Goal: Navigation & Orientation: Understand site structure

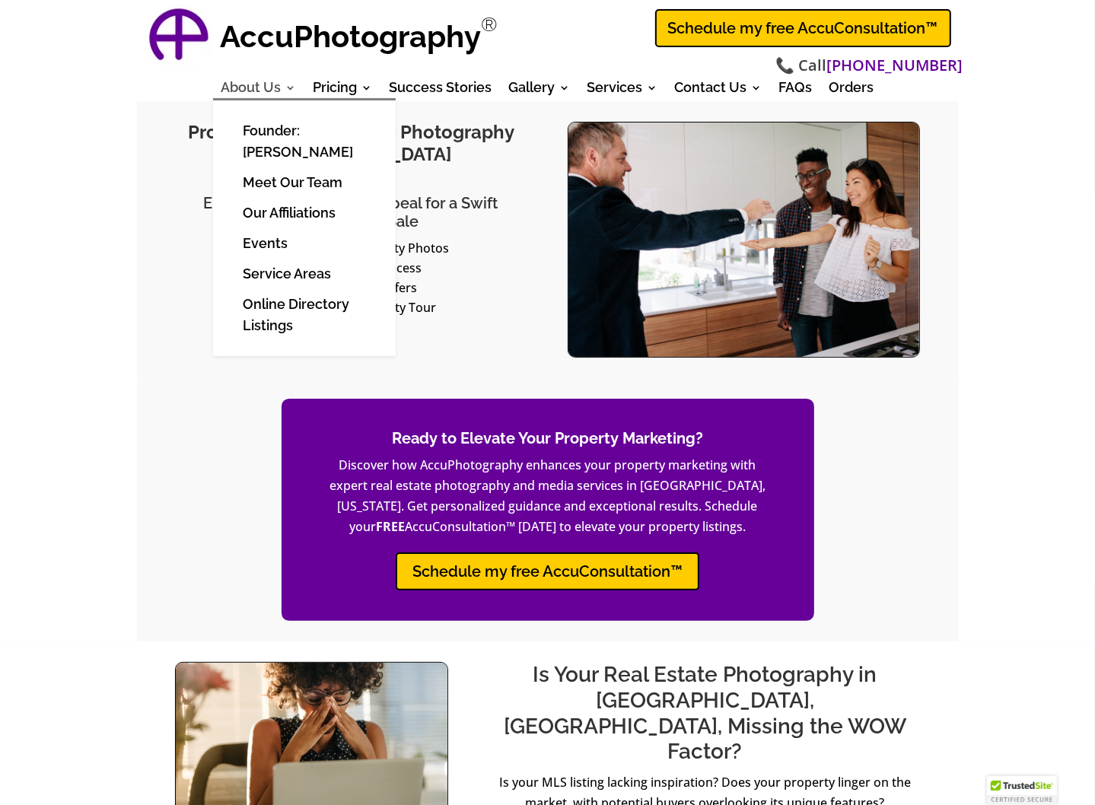
click at [270, 88] on link "About Us" at bounding box center [258, 90] width 75 height 17
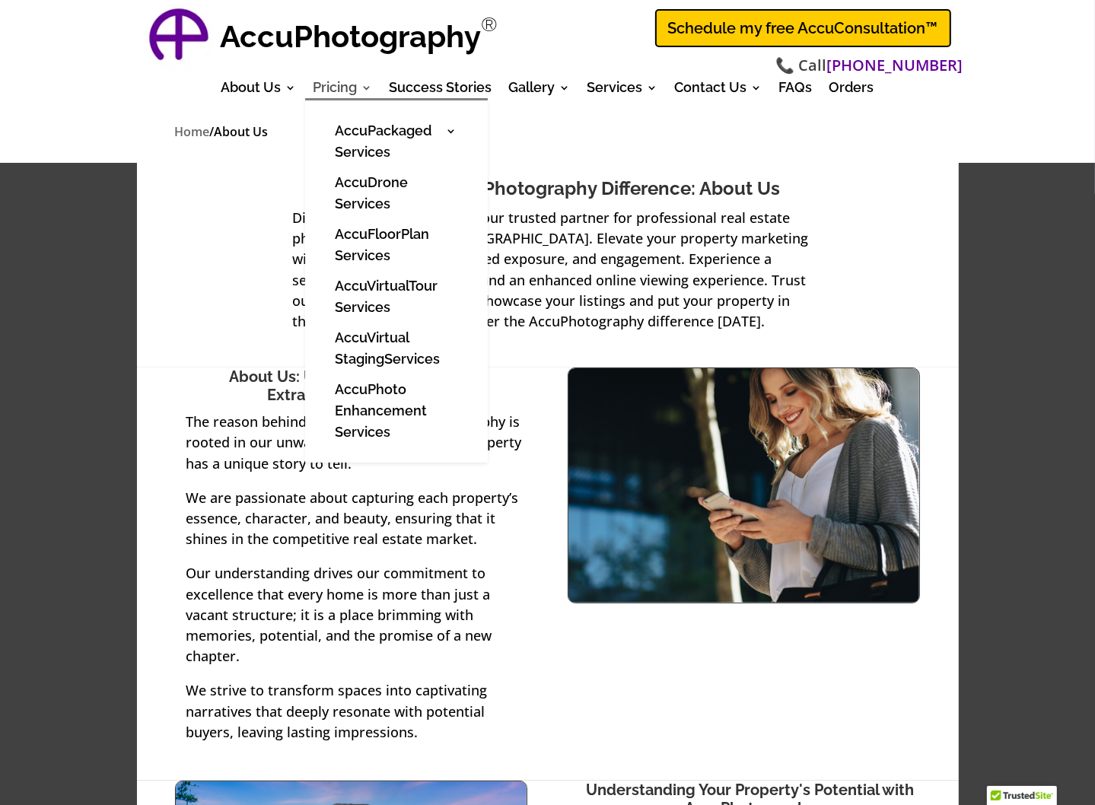
click at [338, 82] on link "Pricing" at bounding box center [343, 90] width 59 height 17
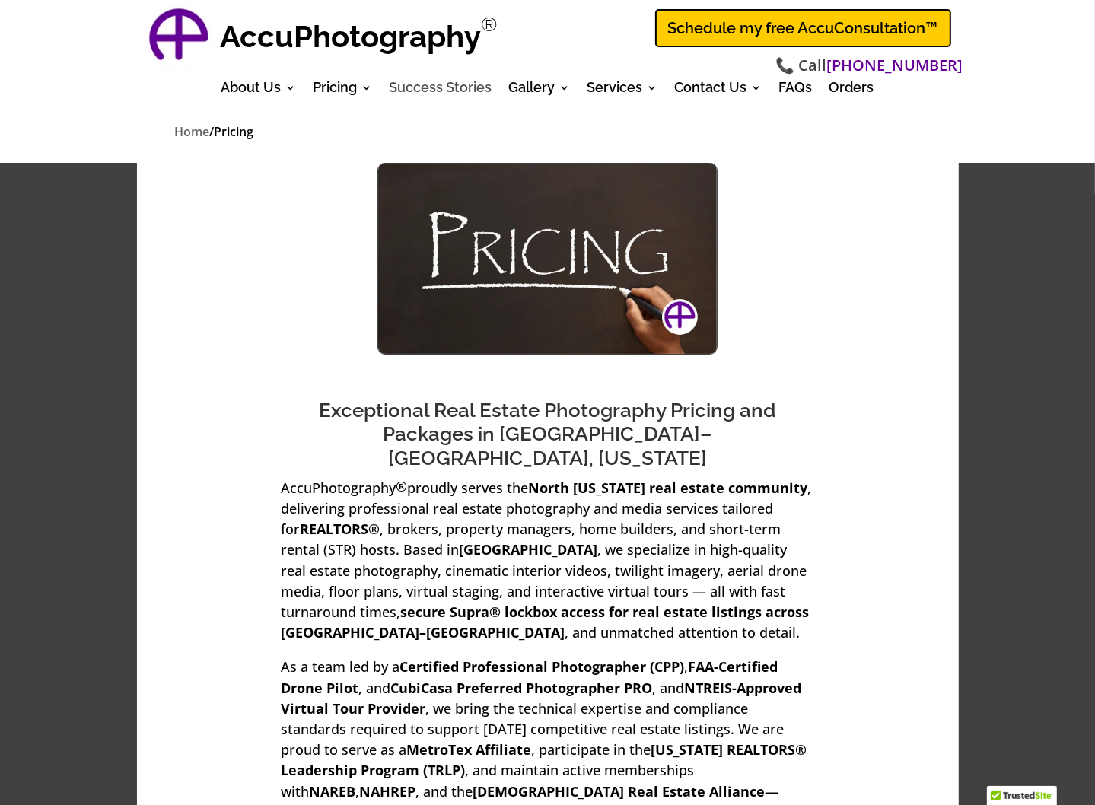
click at [431, 86] on link "Success Stories" at bounding box center [441, 90] width 103 height 17
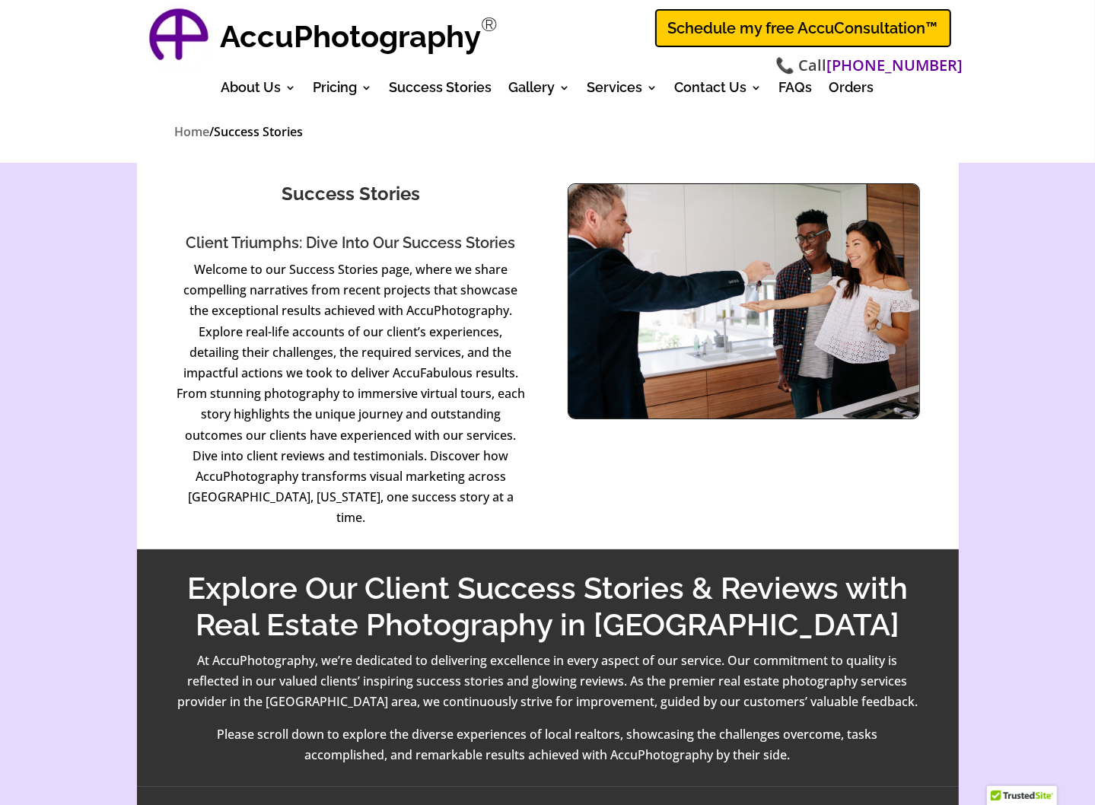
click at [253, 46] on strong "AccuPhotography" at bounding box center [351, 36] width 261 height 36
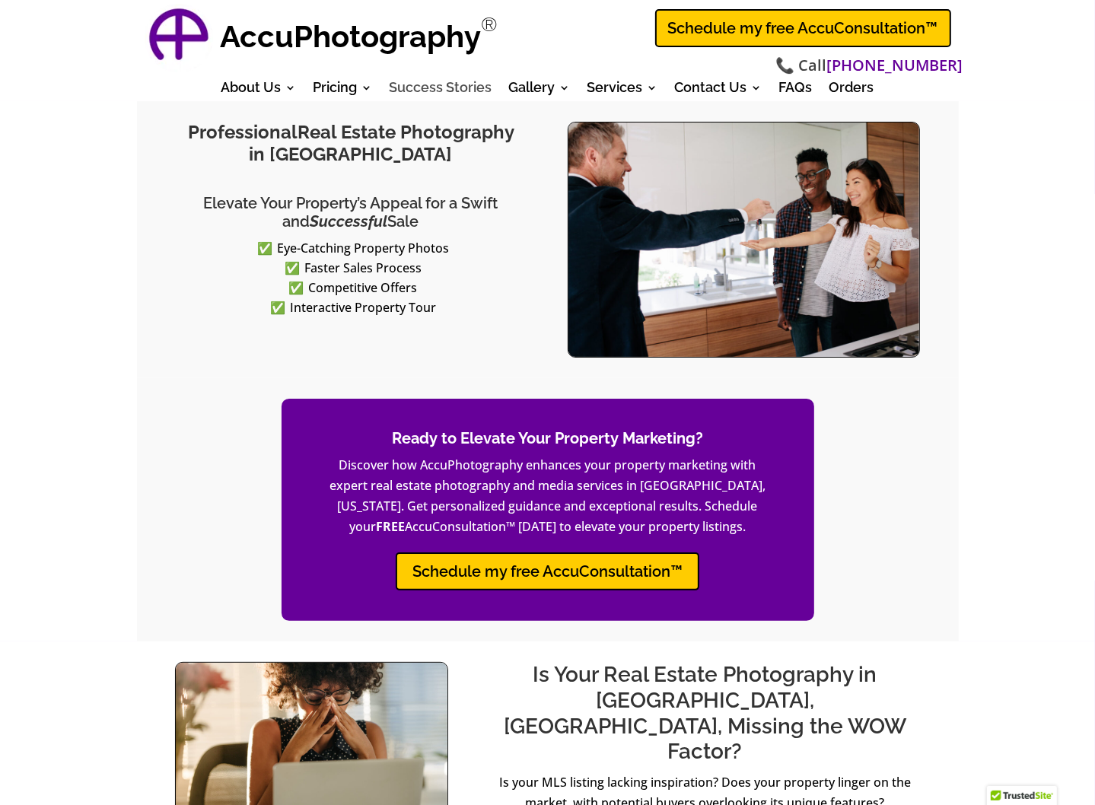
click at [466, 85] on link "Success Stories" at bounding box center [441, 90] width 103 height 17
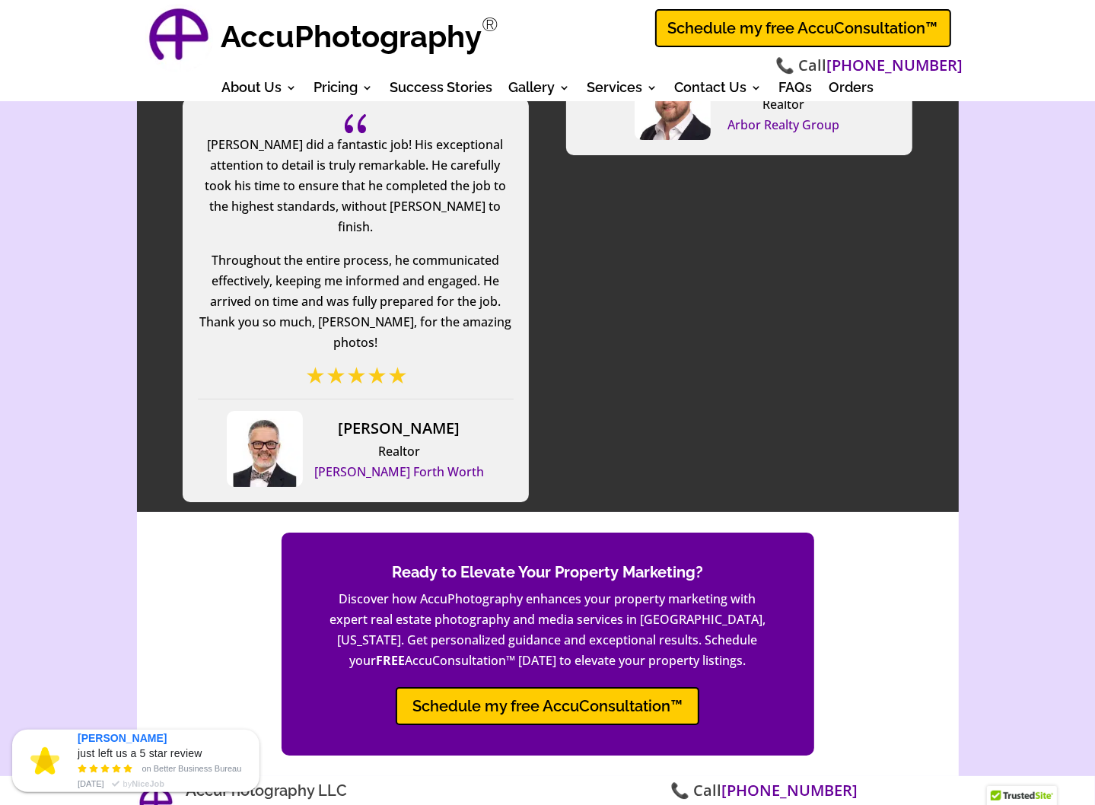
scroll to position [4368, 0]
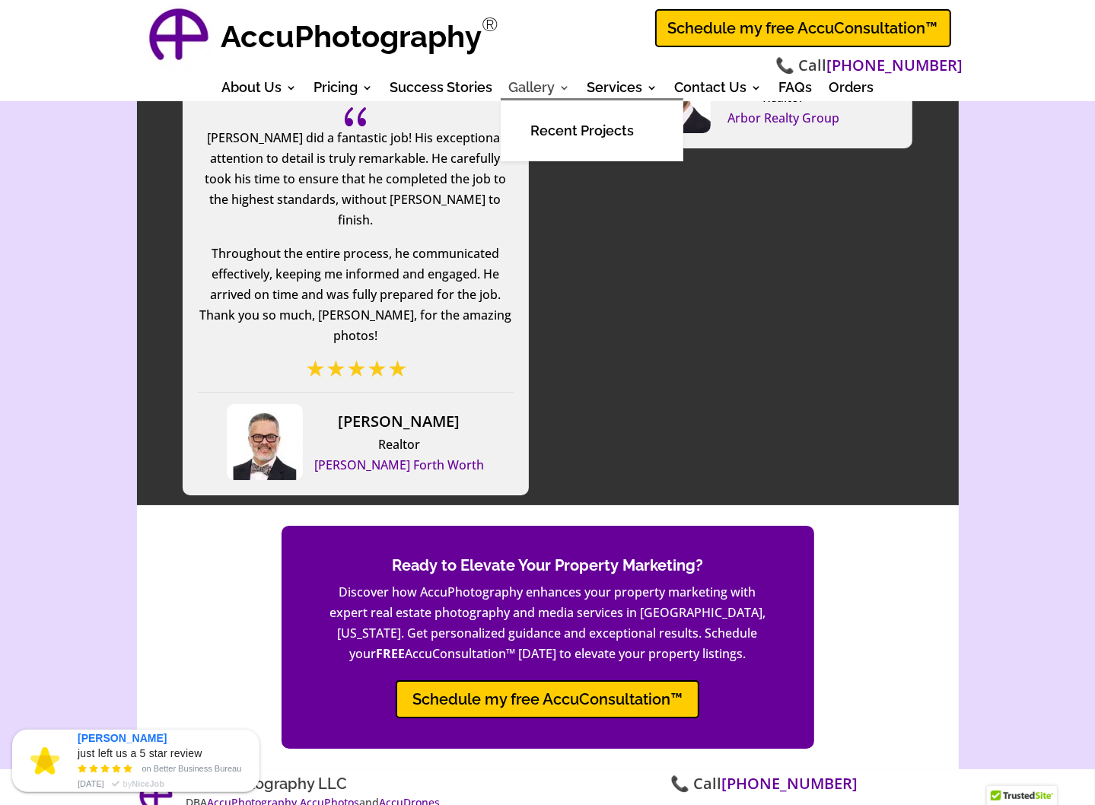
click at [535, 90] on link "Gallery" at bounding box center [540, 90] width 62 height 17
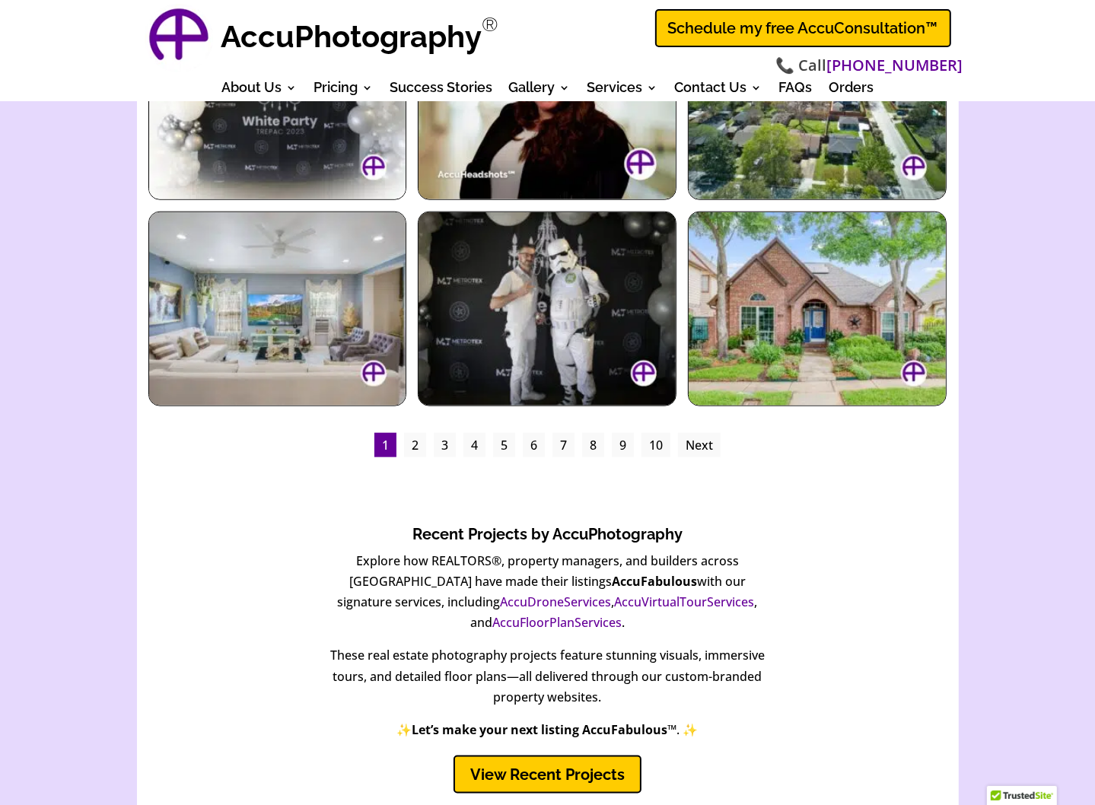
click at [411, 444] on link "2" at bounding box center [415, 445] width 22 height 24
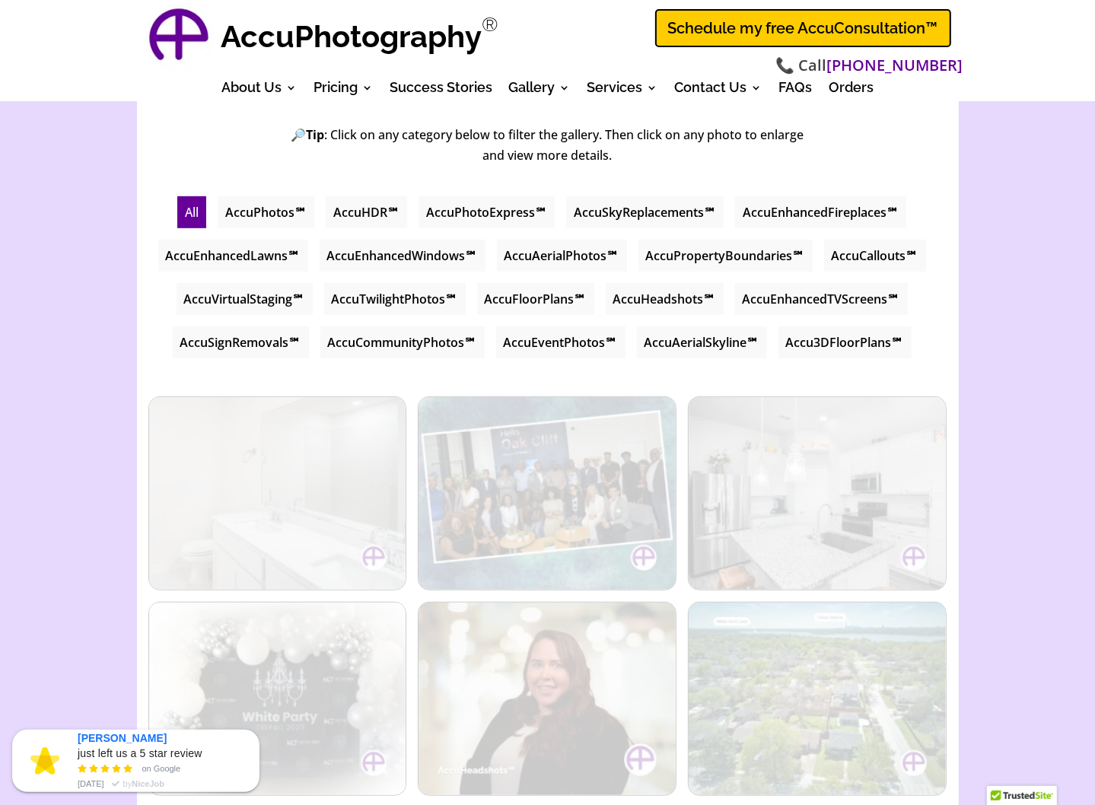
scroll to position [489, 0]
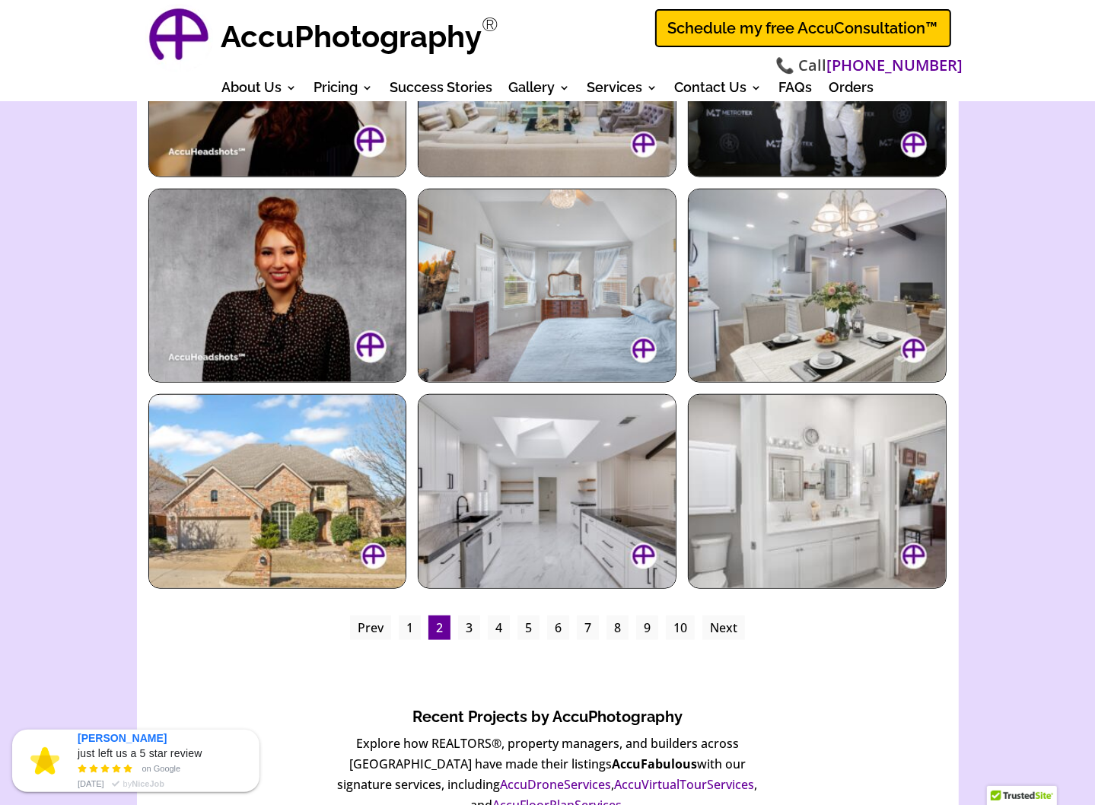
click at [467, 627] on link "3" at bounding box center [469, 628] width 22 height 24
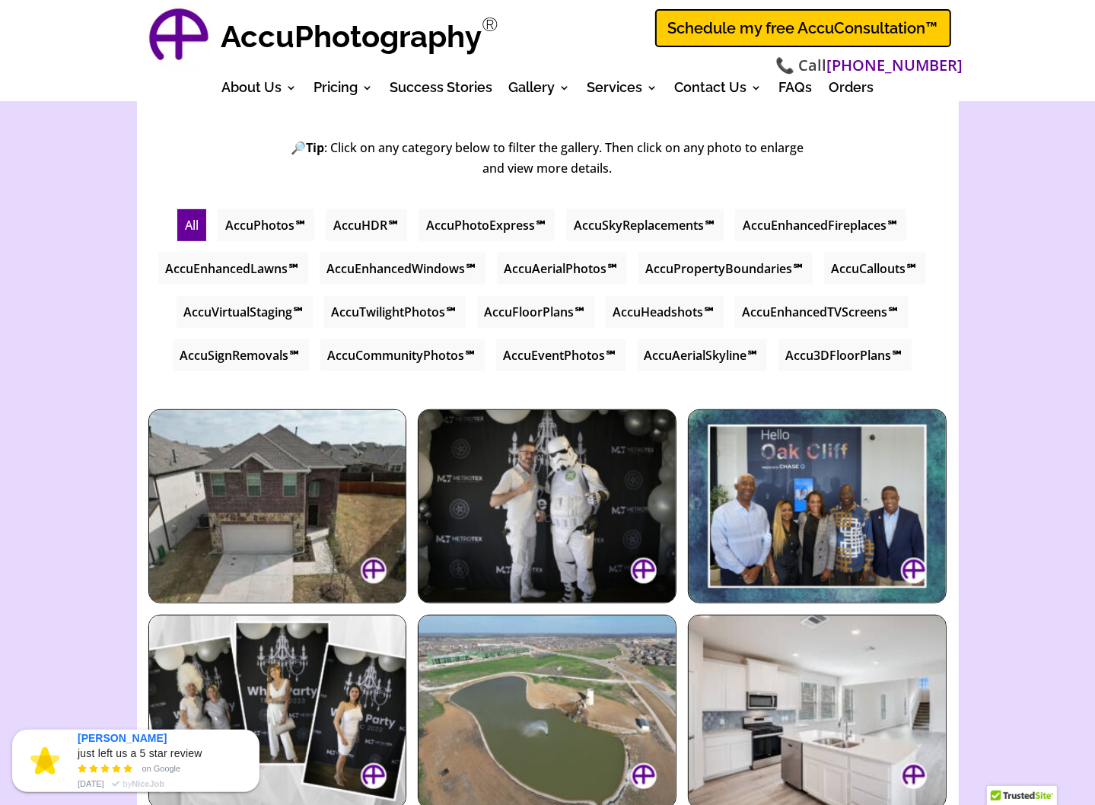
click at [506, 308] on li "AccuFloorPlans℠" at bounding box center [535, 312] width 117 height 32
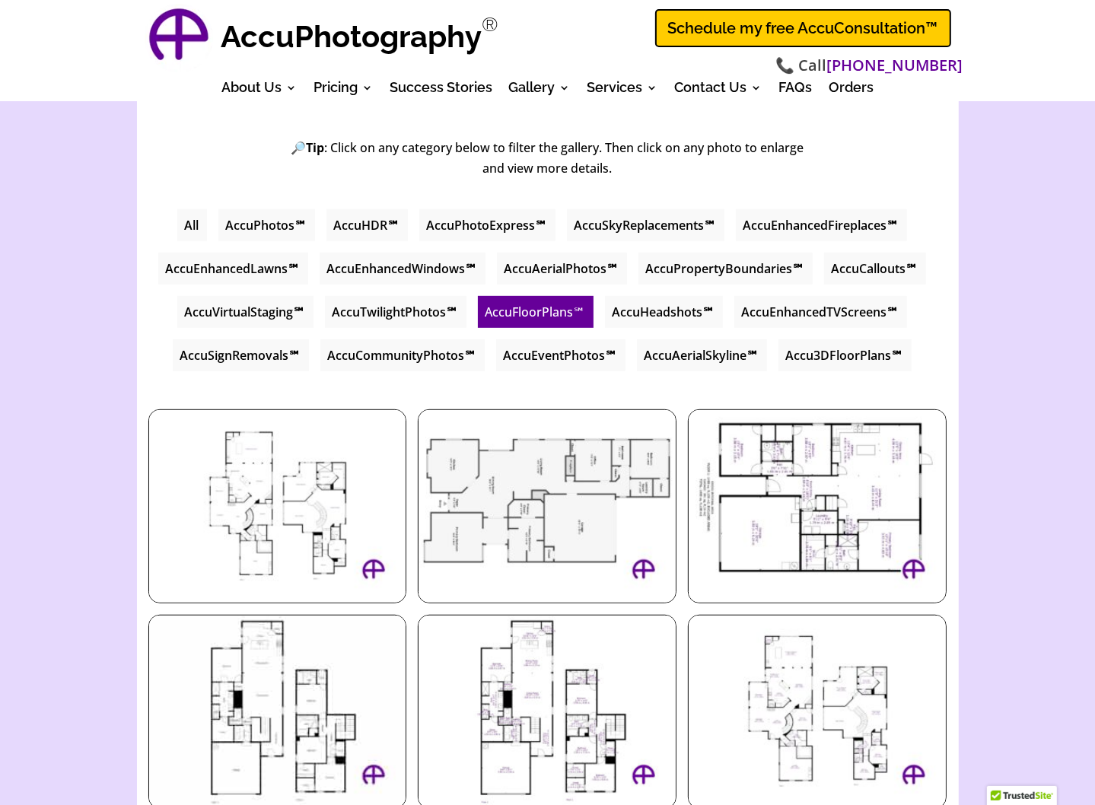
click at [369, 312] on li "AccuTwilightPhotos℠" at bounding box center [396, 312] width 142 height 32
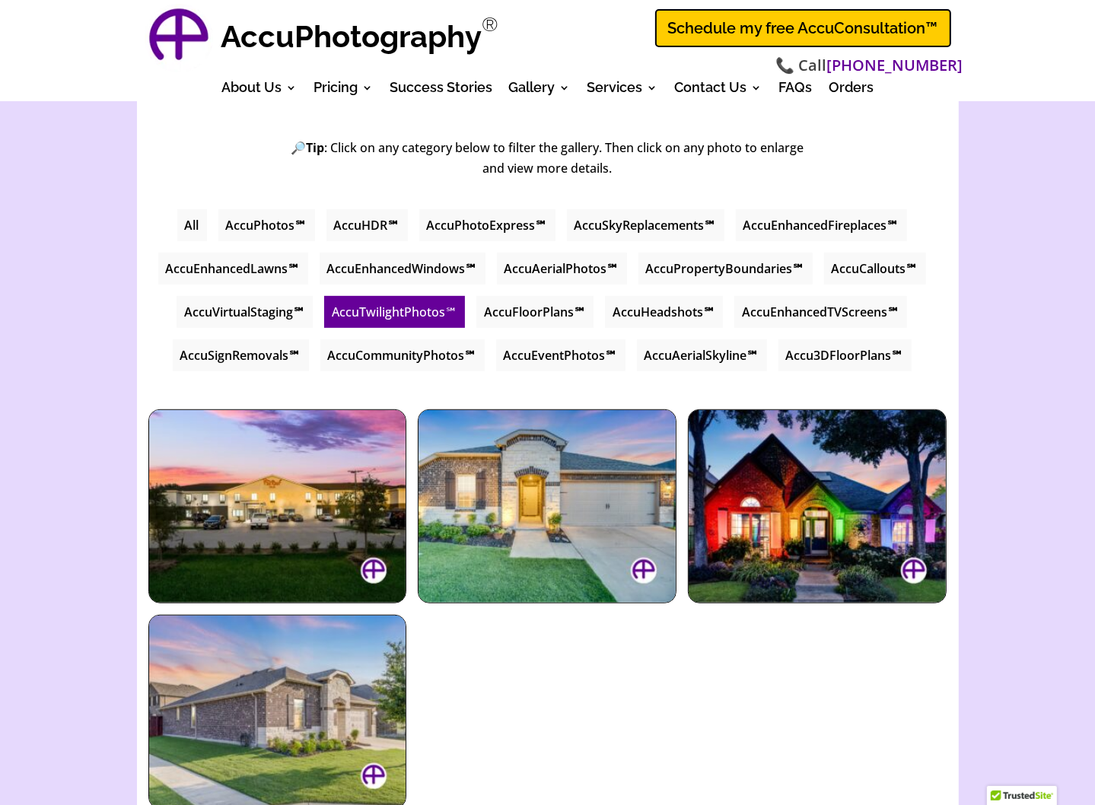
click at [238, 312] on li "AccuVirtualStaging℠" at bounding box center [245, 312] width 136 height 32
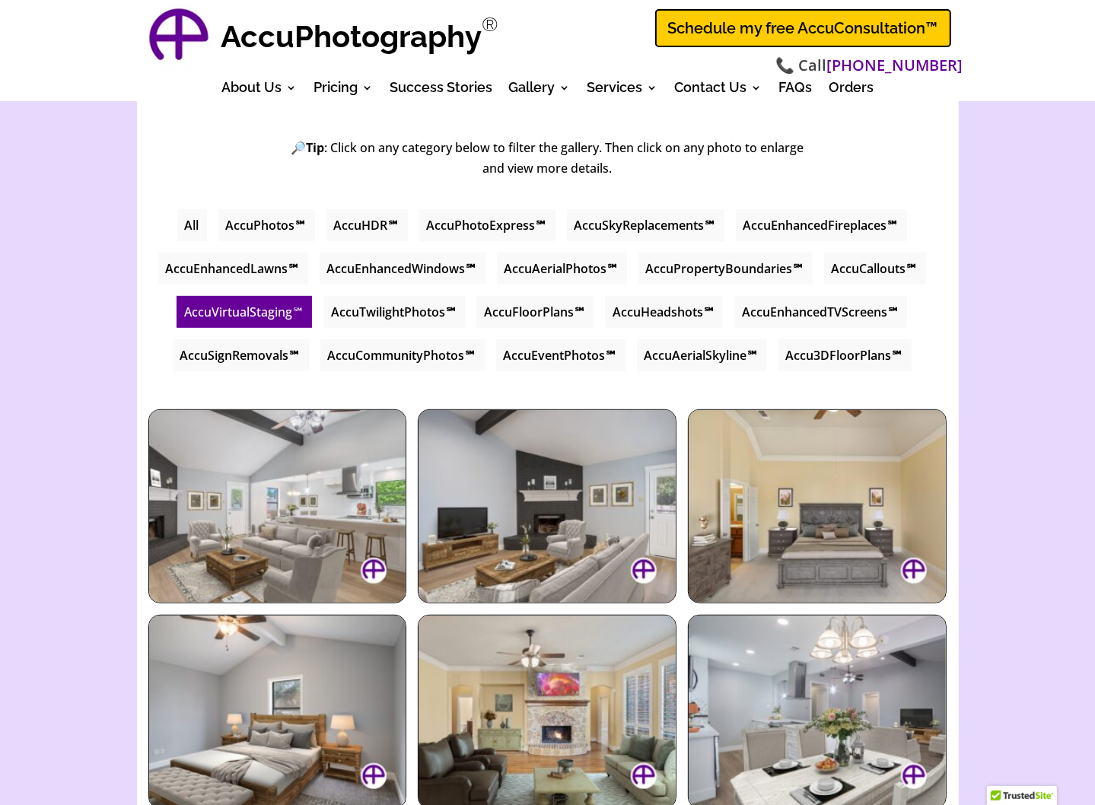
click at [759, 318] on li "AccuEnhancedTVScreens℠" at bounding box center [820, 312] width 173 height 32
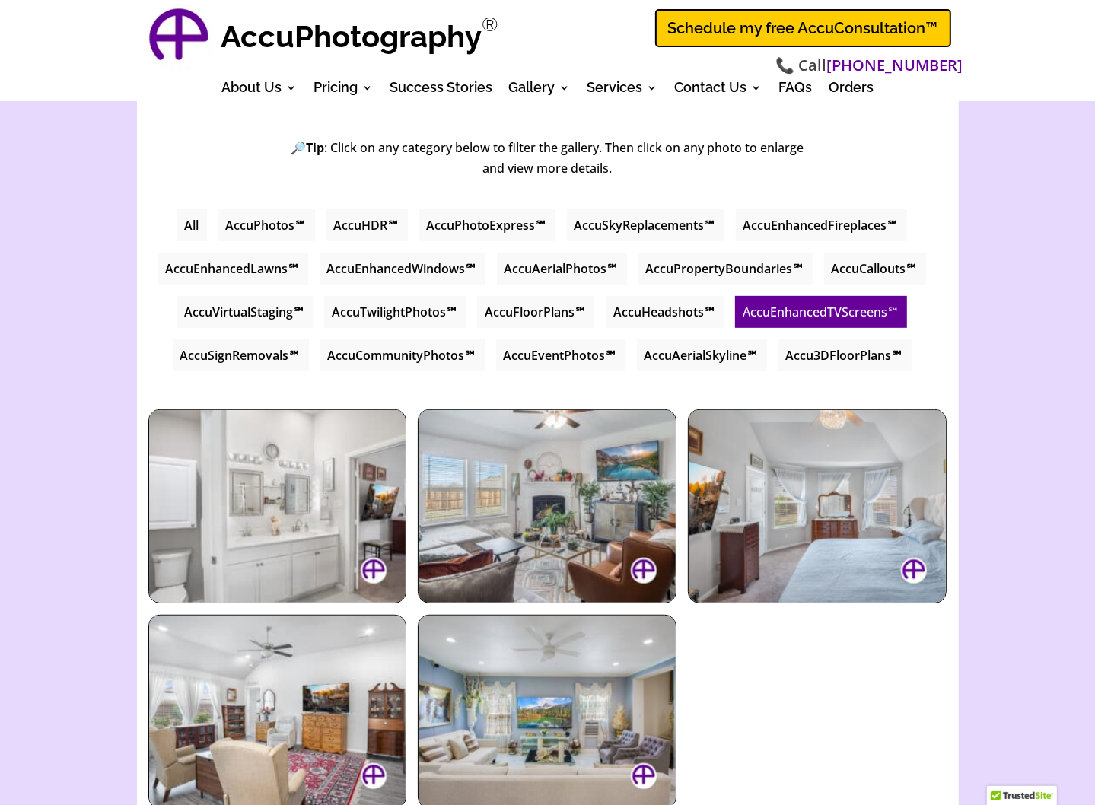
click at [259, 358] on li "AccuSignRemovals℠" at bounding box center [241, 355] width 136 height 32
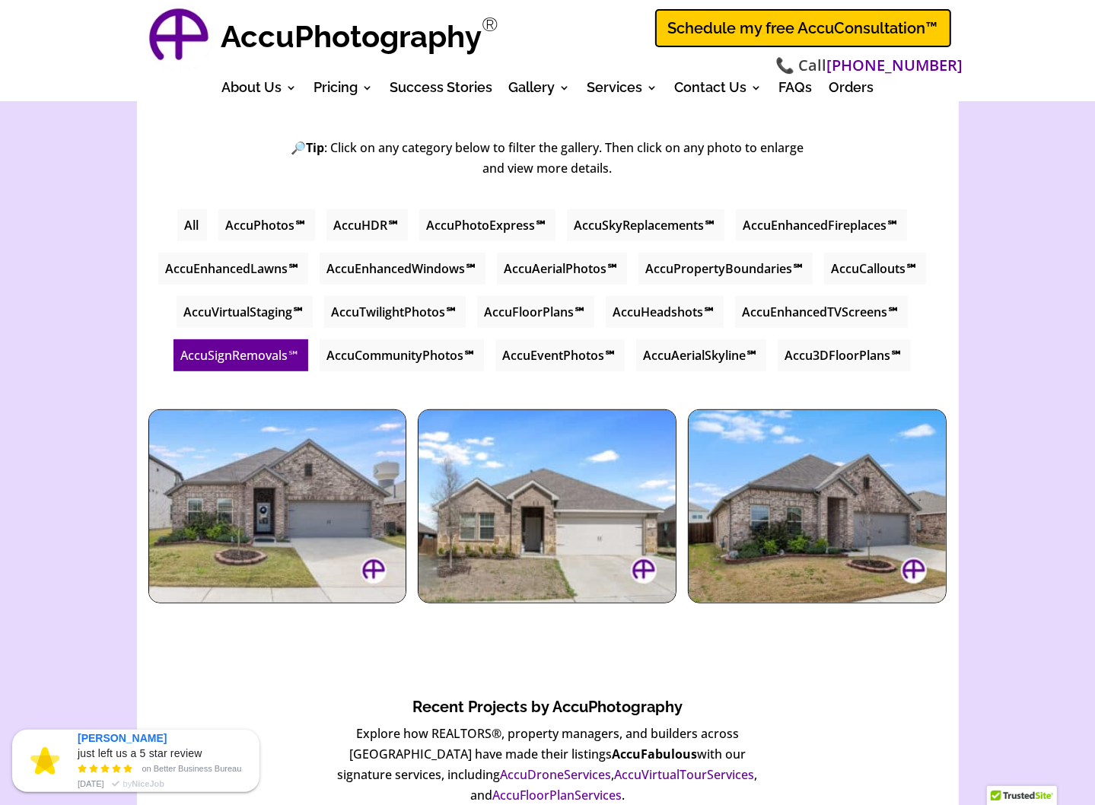
click at [548, 352] on li "AccuEventPhotos℠" at bounding box center [559, 355] width 129 height 32
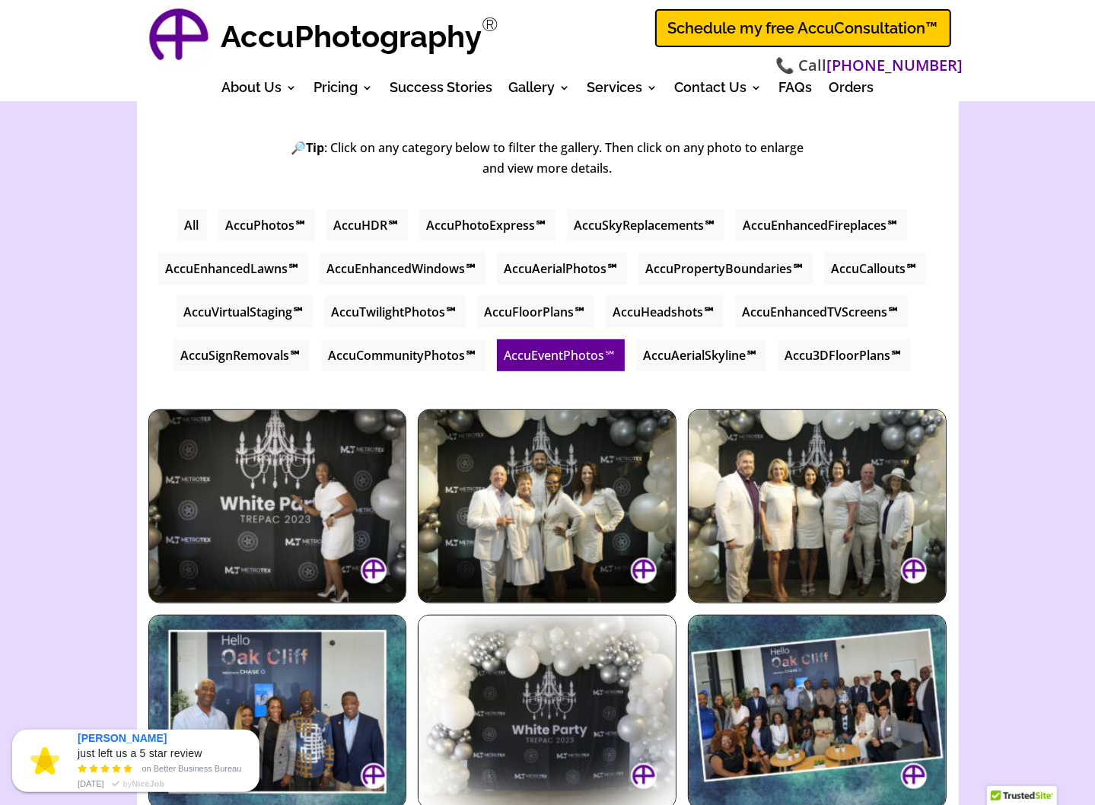
click at [698, 353] on li "AccuAerialSkyline℠" at bounding box center [701, 355] width 130 height 32
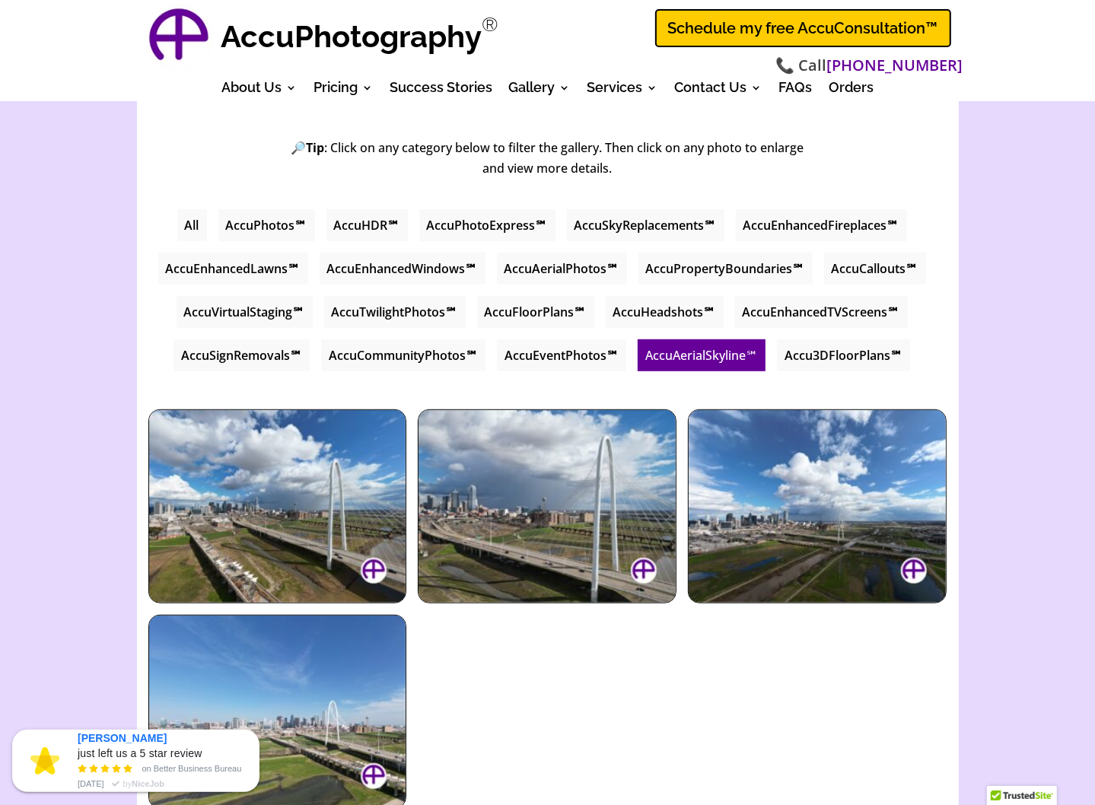
click at [809, 353] on li "Accu3DFloorPlans℠" at bounding box center [843, 355] width 133 height 32
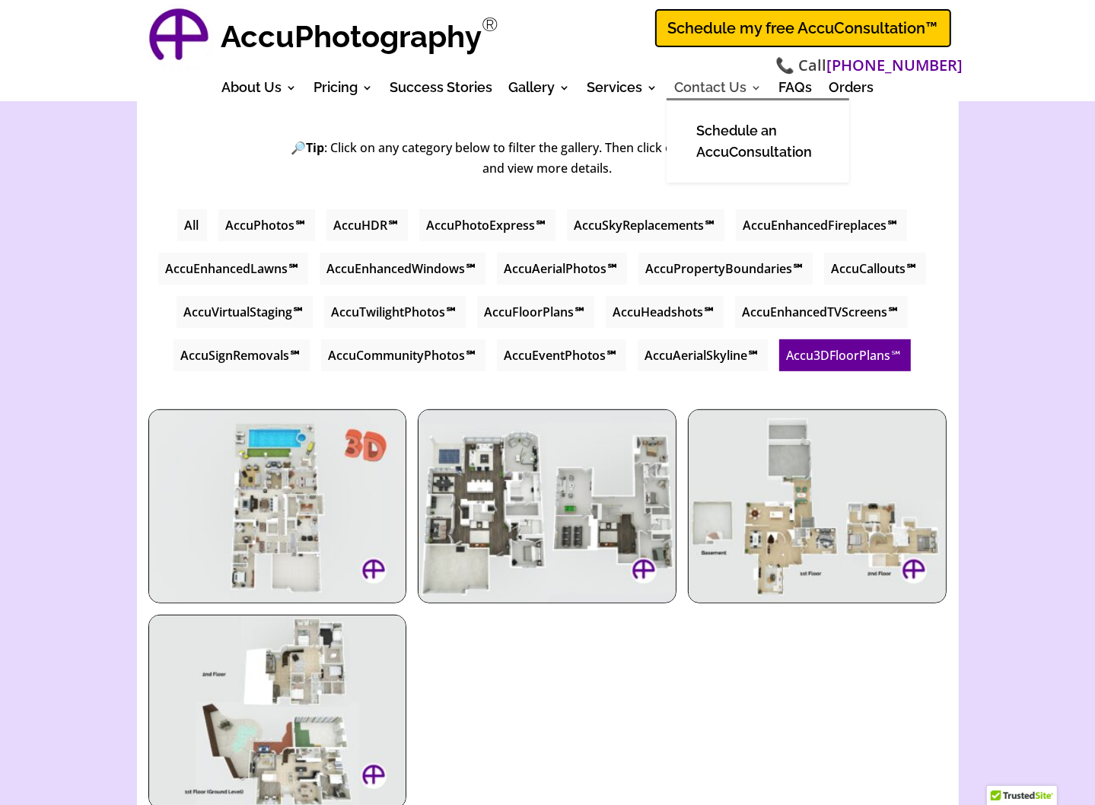
click at [715, 88] on link "Contact Us" at bounding box center [719, 90] width 88 height 17
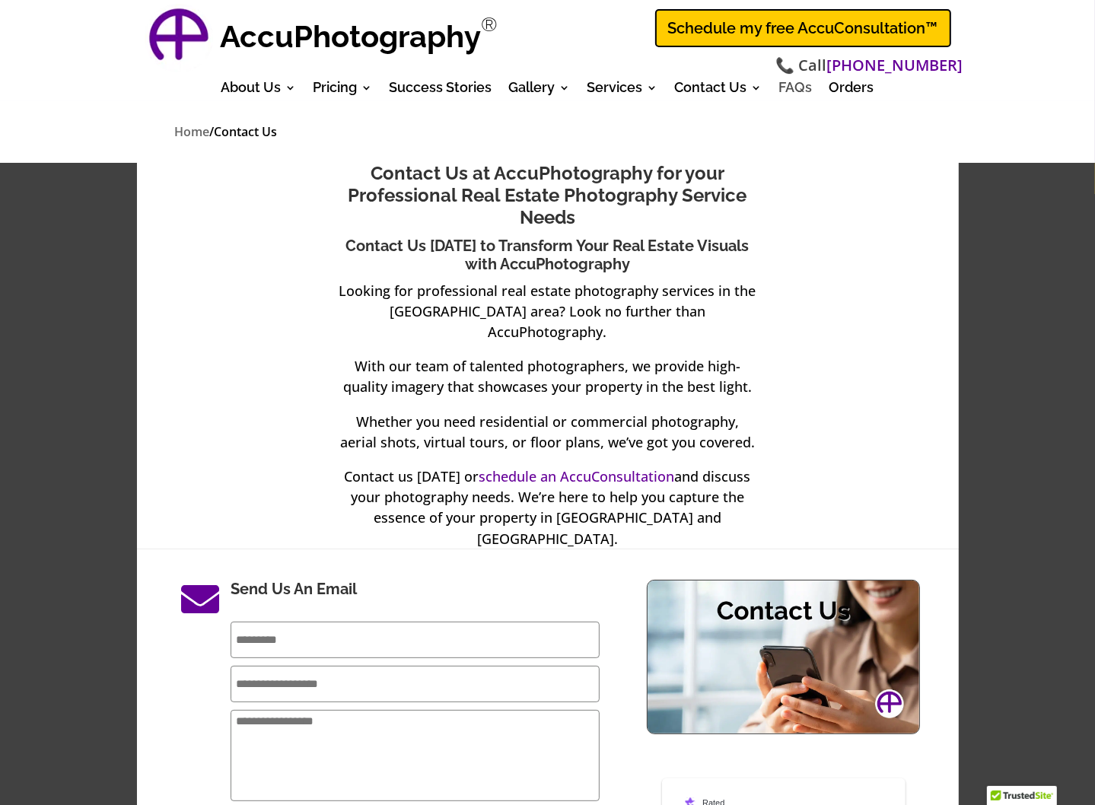
click at [791, 85] on link "FAQs" at bounding box center [795, 90] width 33 height 17
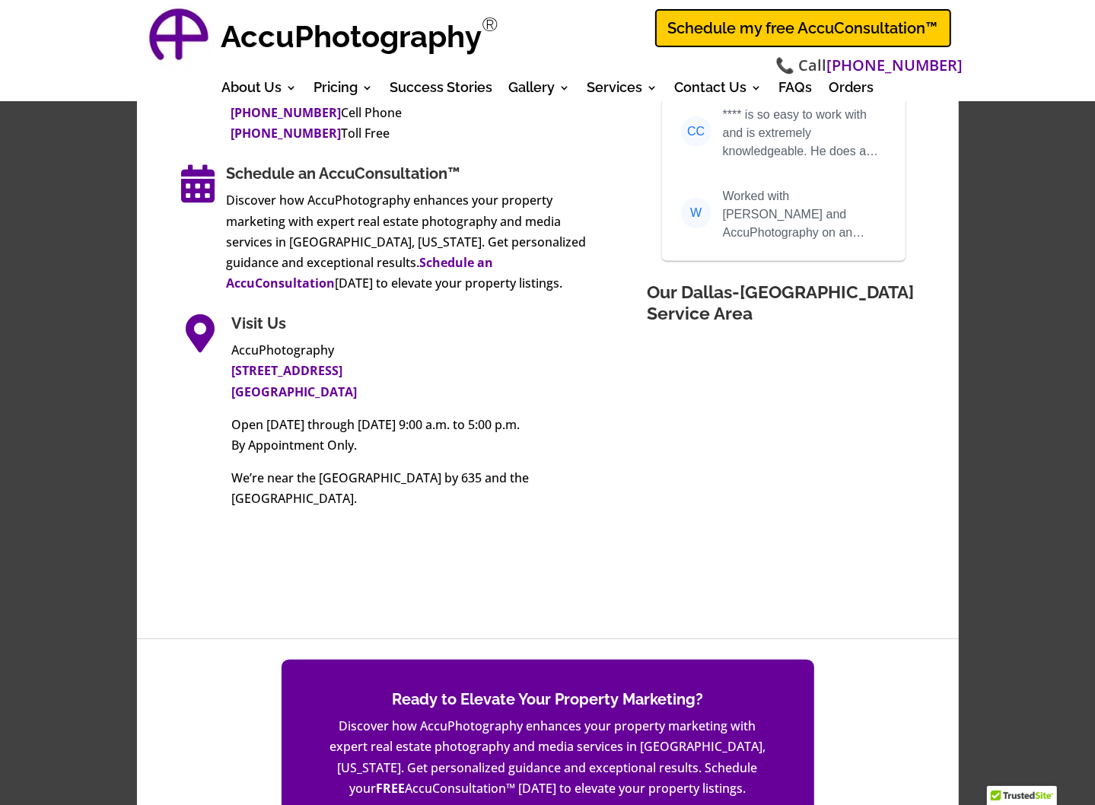
scroll to position [911, 0]
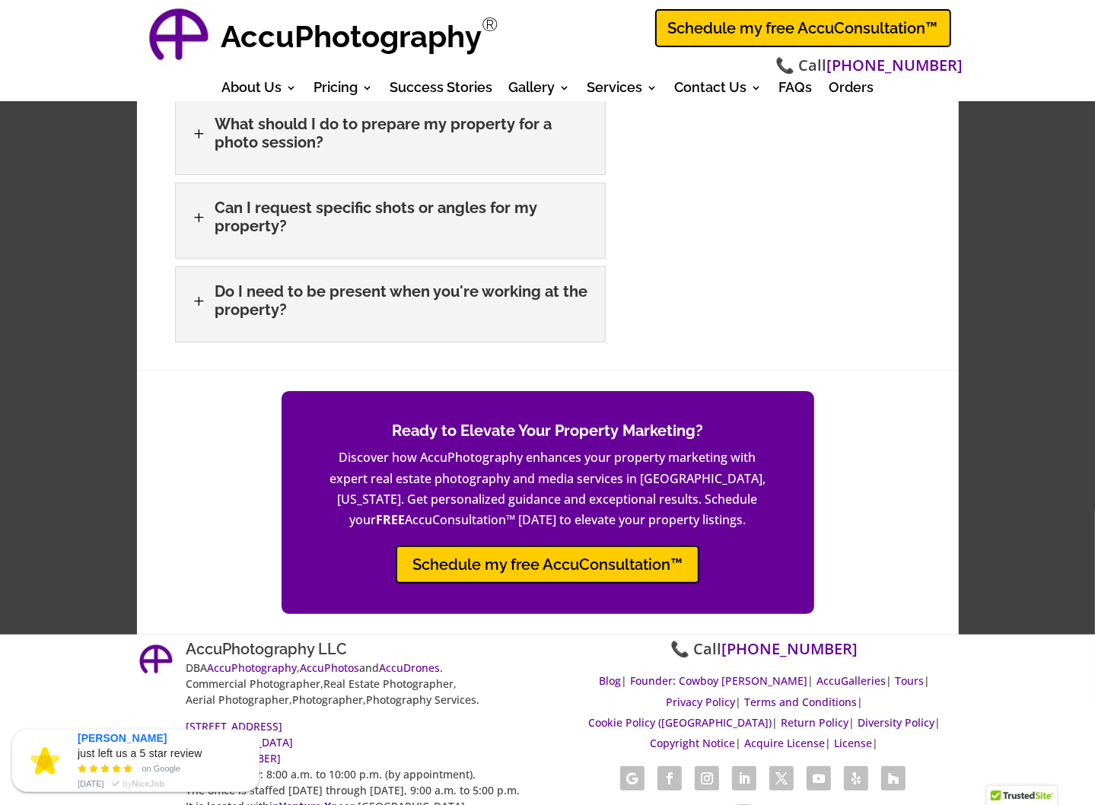
scroll to position [5039, 0]
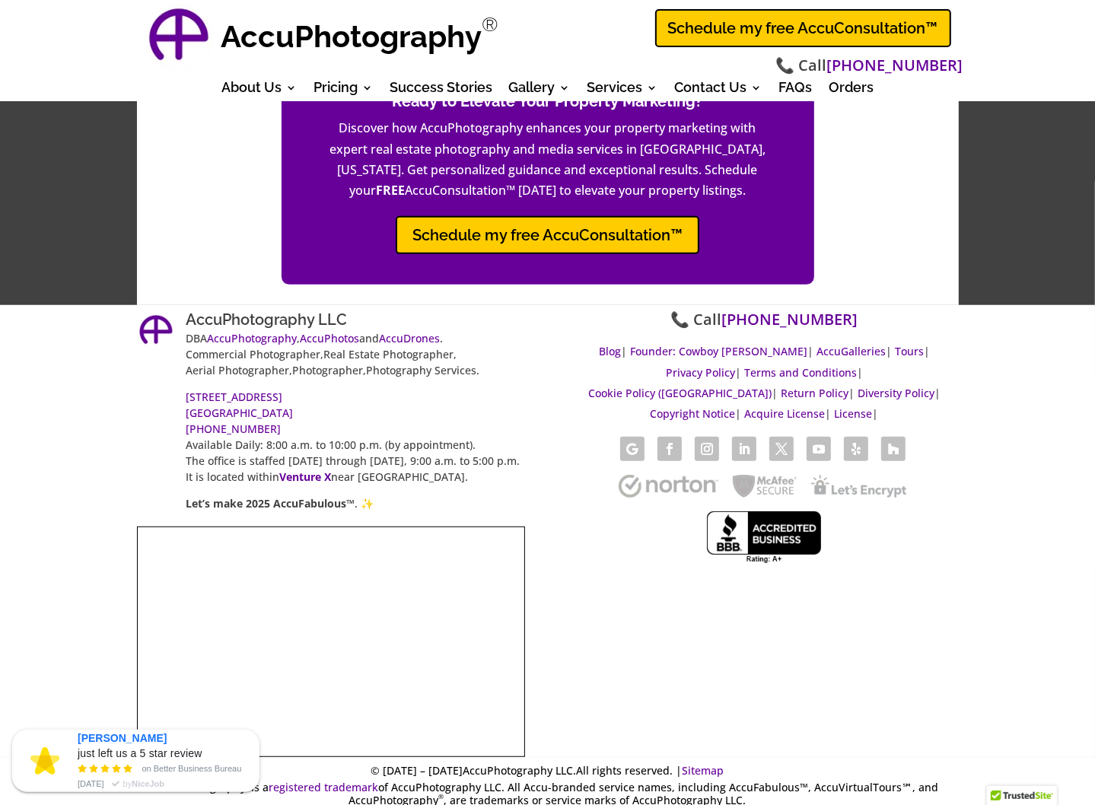
drag, startPoint x: 524, startPoint y: 127, endPoint x: 134, endPoint y: 378, distance: 463.5
click at [134, 378] on div "AccuPhotography LLC DBA AccuPhotography , AccuPhotos and AccuDrones . Commercia…" at bounding box center [547, 531] width 1095 height 452
